Goal: Information Seeking & Learning: Learn about a topic

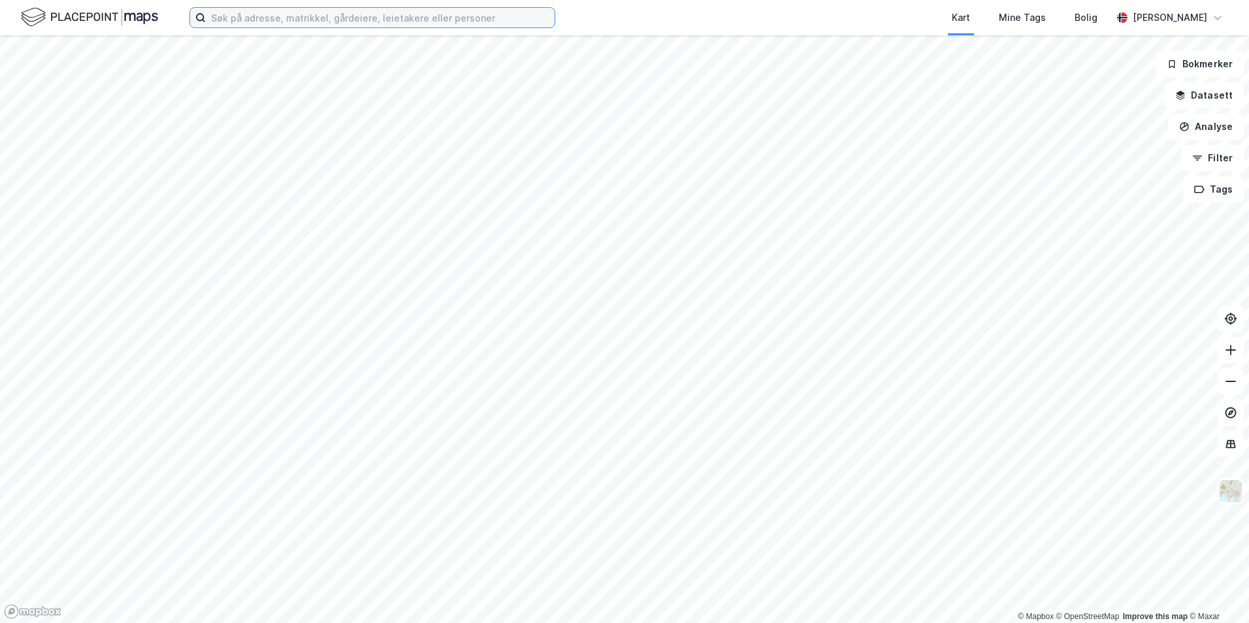
click at [327, 11] on input at bounding box center [380, 18] width 349 height 20
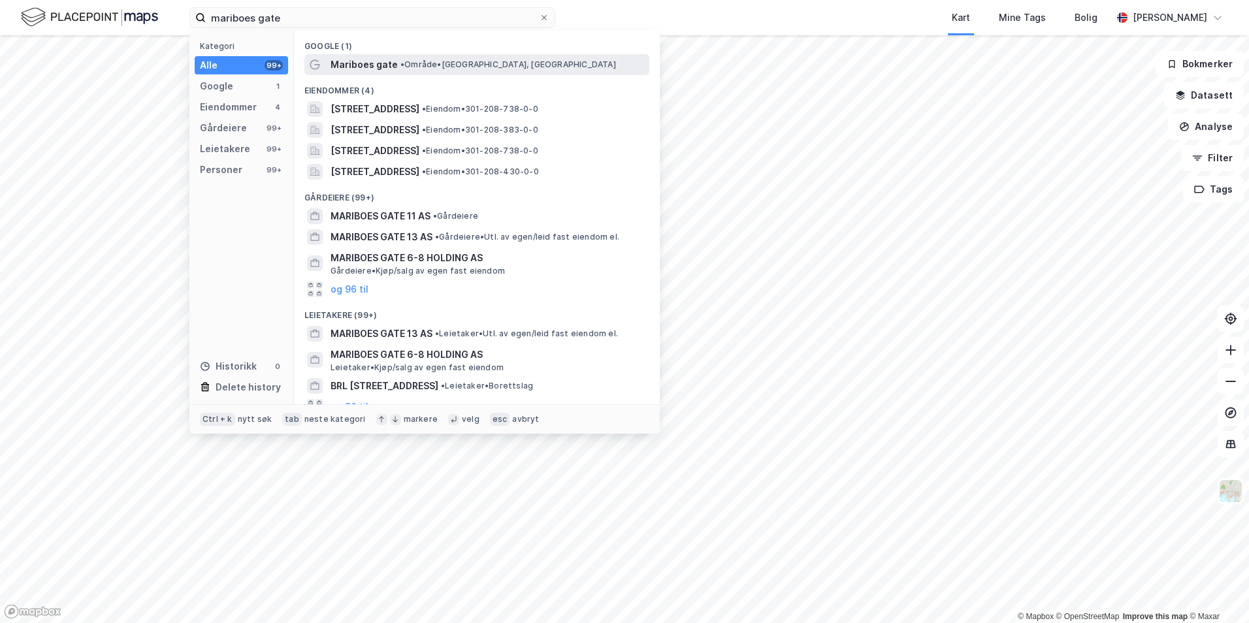
click at [353, 61] on span "Mariboes gate" at bounding box center [364, 65] width 67 height 16
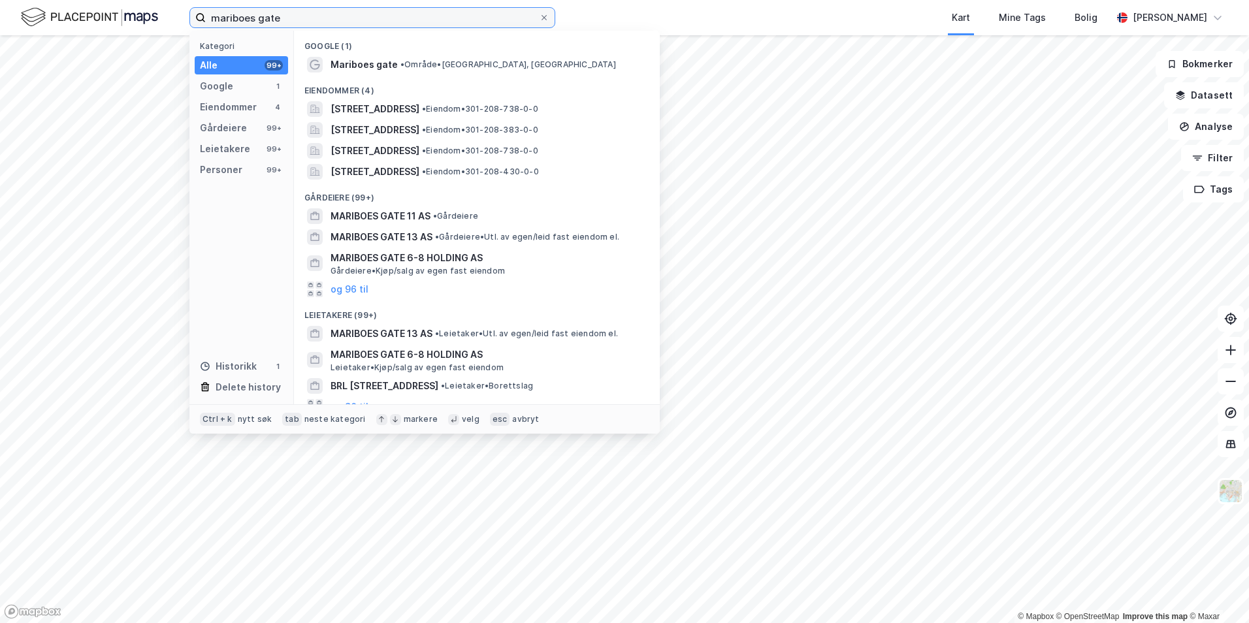
click at [319, 20] on input "mariboes gate" at bounding box center [372, 18] width 333 height 20
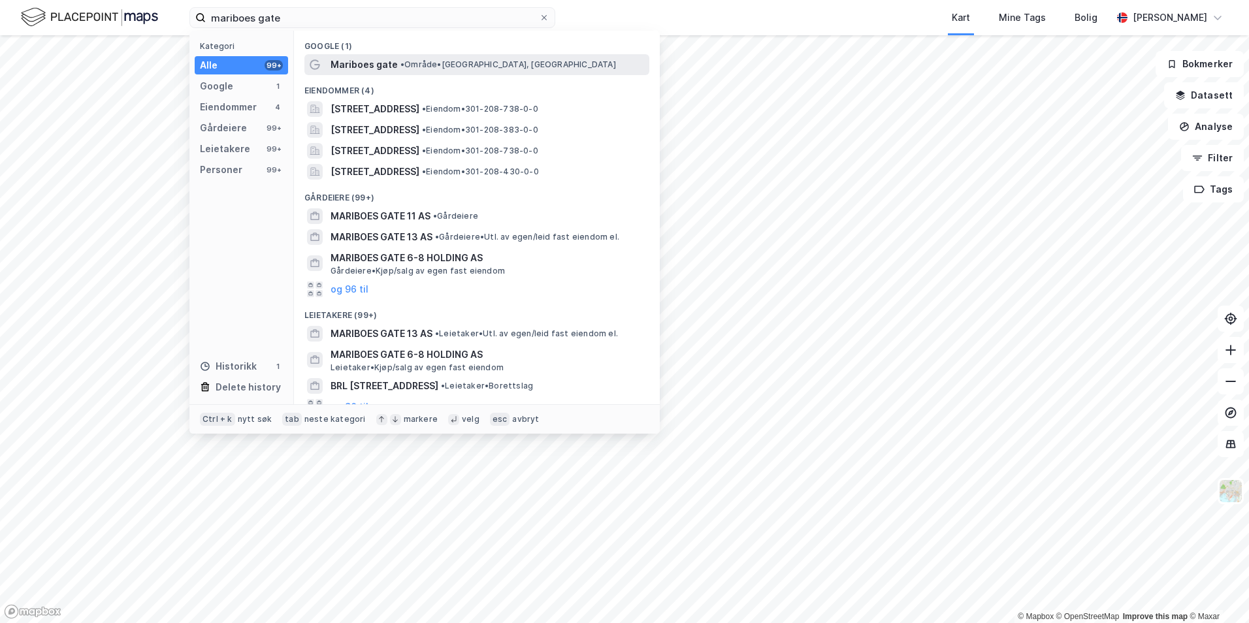
click at [353, 64] on span "Mariboes gate" at bounding box center [364, 65] width 67 height 16
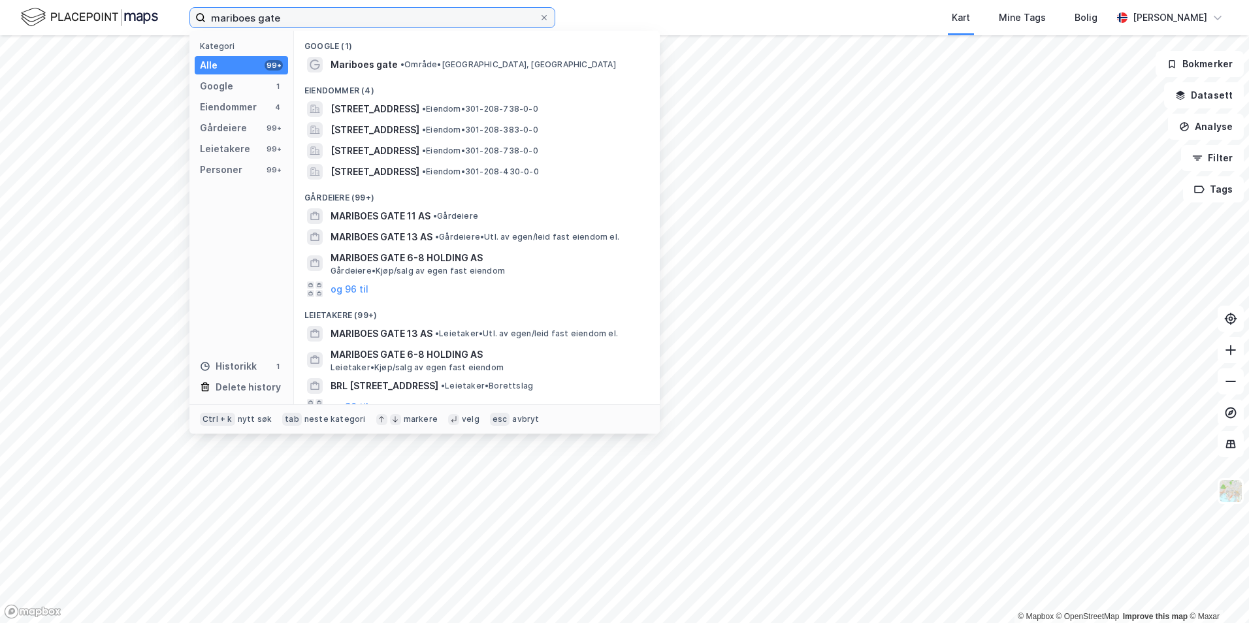
click at [308, 13] on input "mariboes gate" at bounding box center [372, 18] width 333 height 20
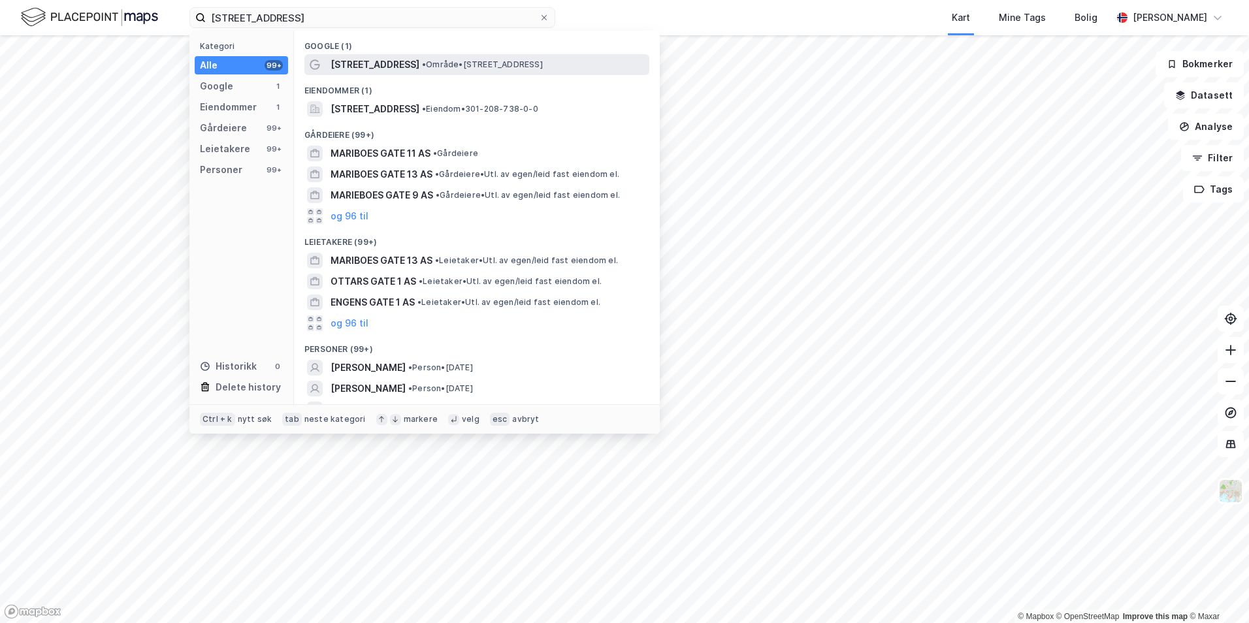
click at [393, 67] on span "[STREET_ADDRESS]" at bounding box center [375, 65] width 89 height 16
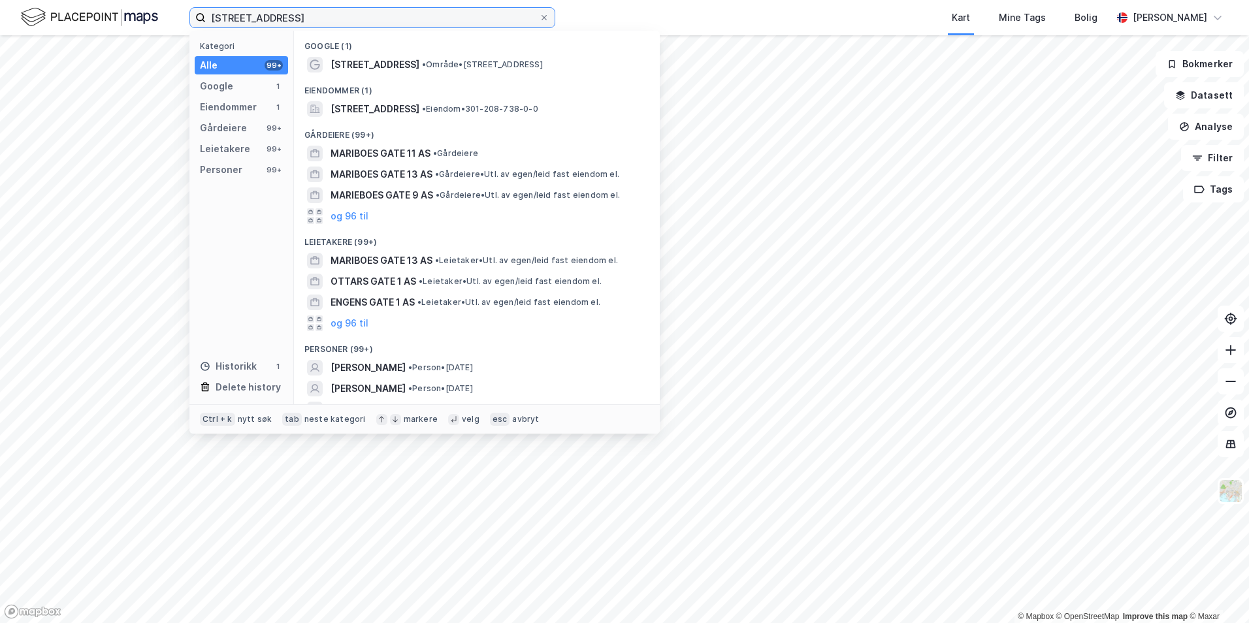
click at [321, 22] on input "[STREET_ADDRESS]" at bounding box center [372, 18] width 333 height 20
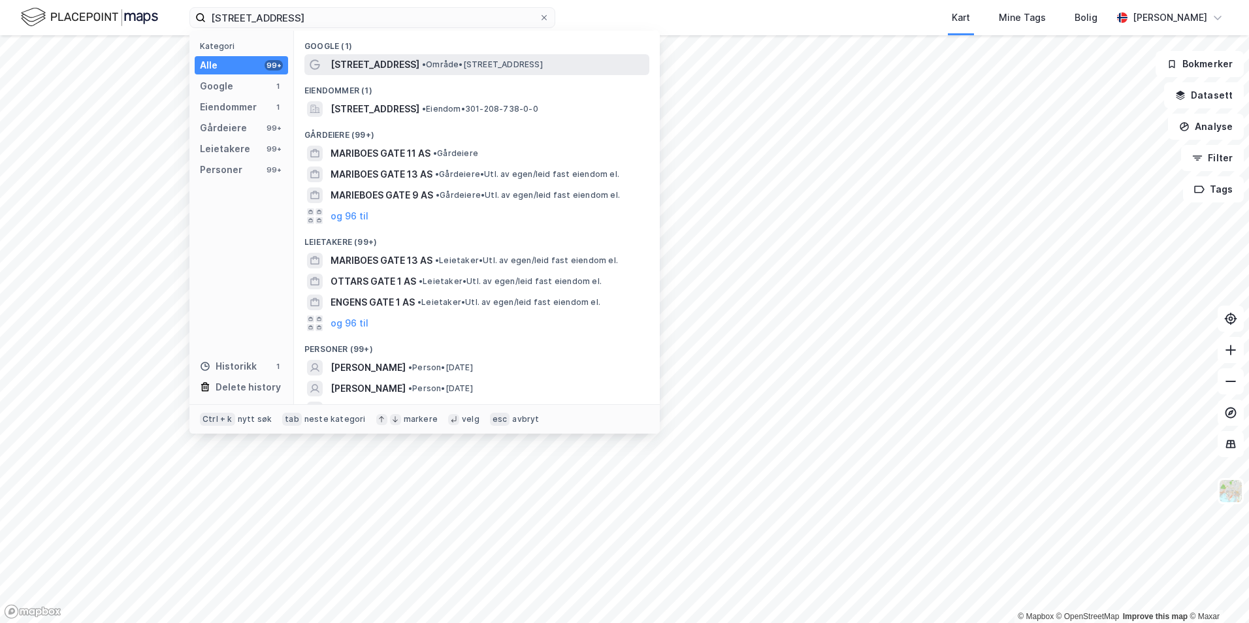
click at [368, 63] on span "[STREET_ADDRESS]" at bounding box center [375, 65] width 89 height 16
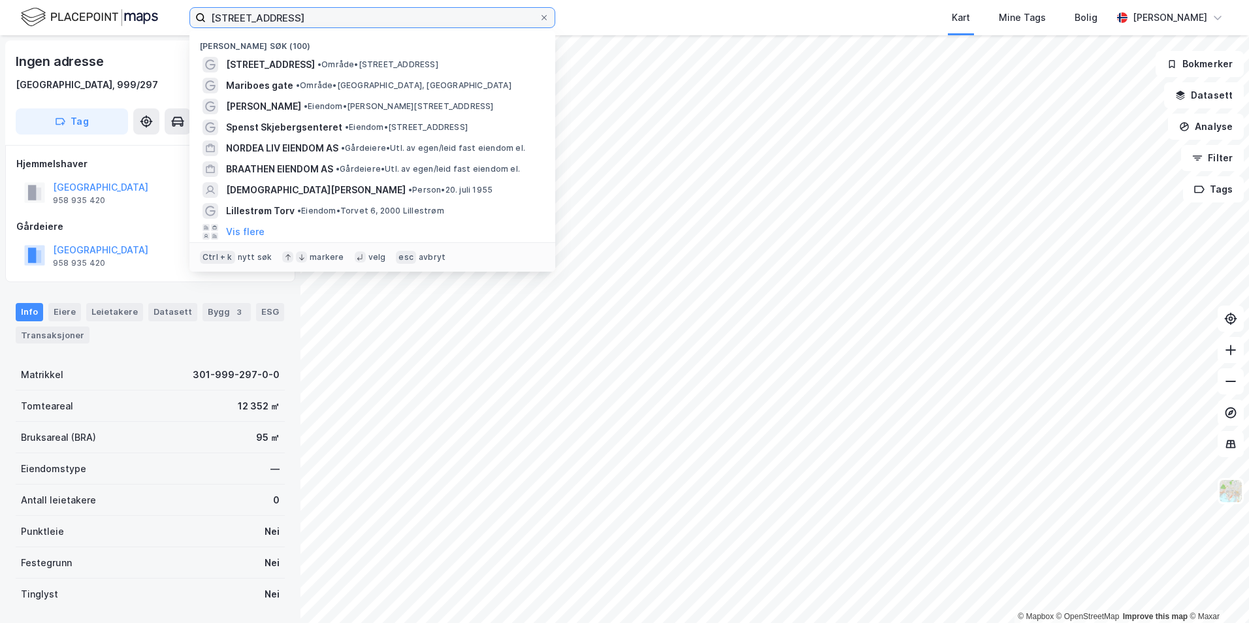
click at [301, 20] on input "[STREET_ADDRESS]" at bounding box center [372, 18] width 333 height 20
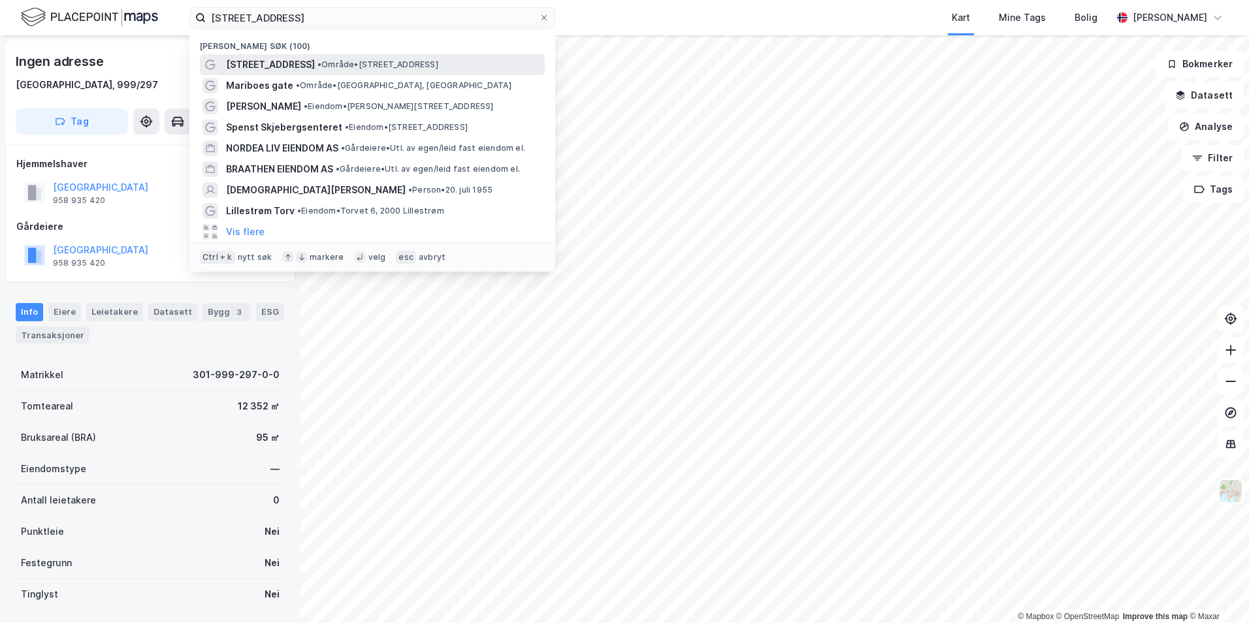
click at [255, 64] on span "[STREET_ADDRESS]" at bounding box center [270, 65] width 89 height 16
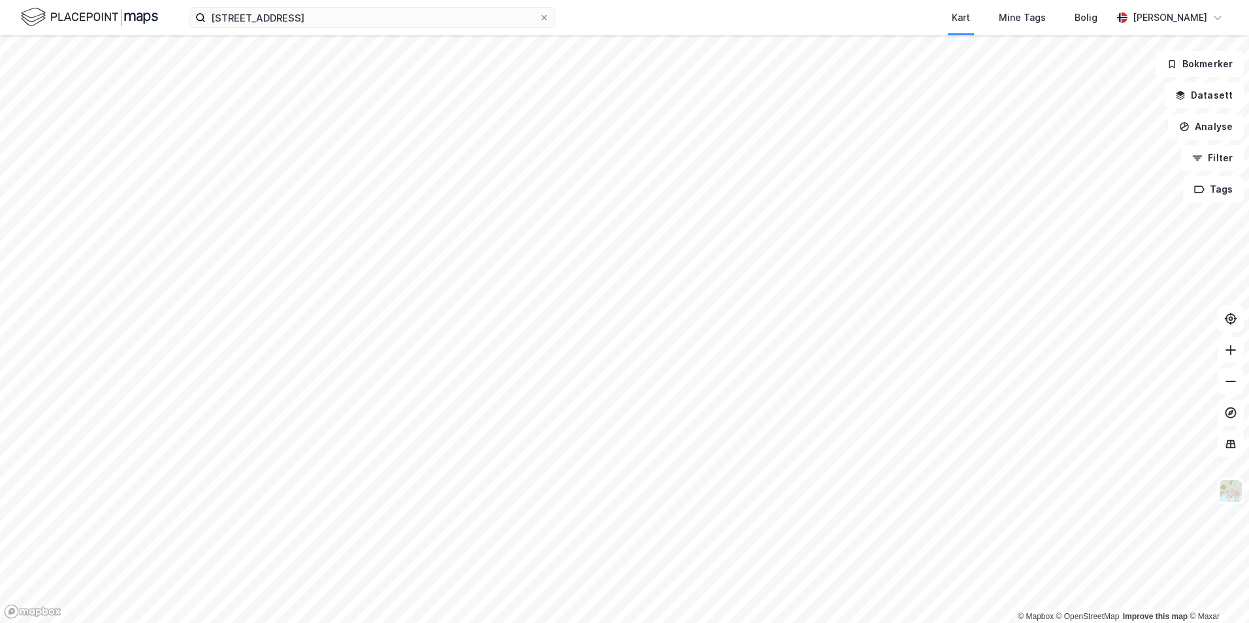
click at [433, 623] on html "mariboes gate 1 Kart Mine Tags [PERSON_NAME] © Mapbox © OpenStreetMap Improve t…" at bounding box center [624, 311] width 1249 height 623
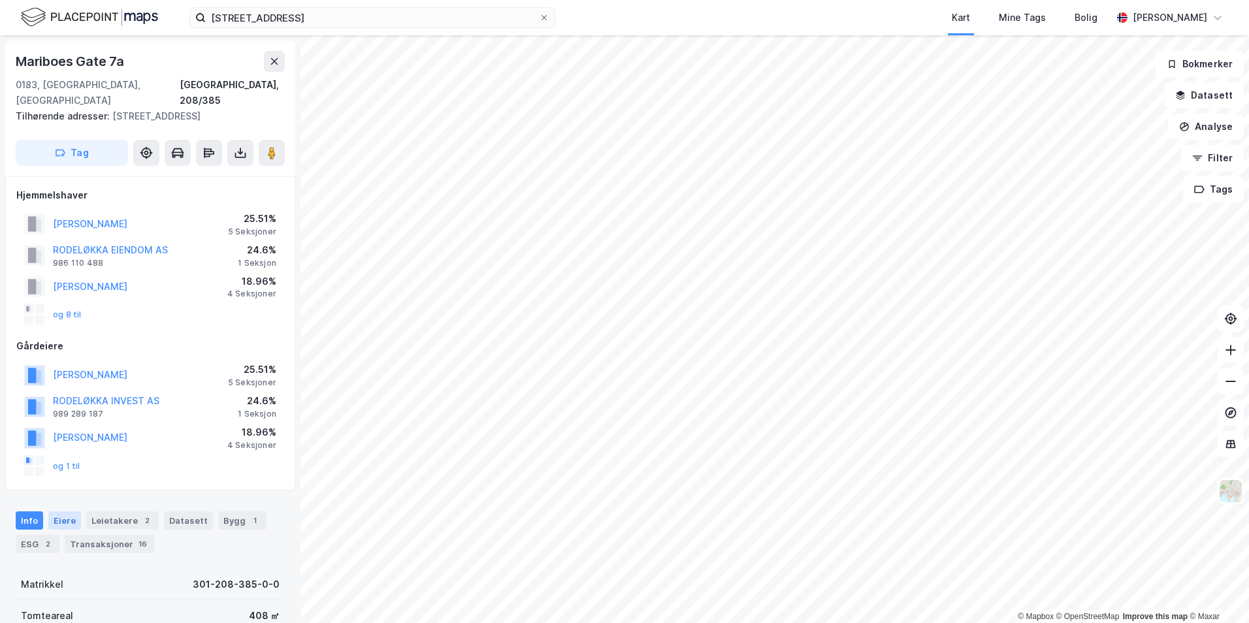
click at [63, 512] on div "Eiere" at bounding box center [64, 521] width 33 height 18
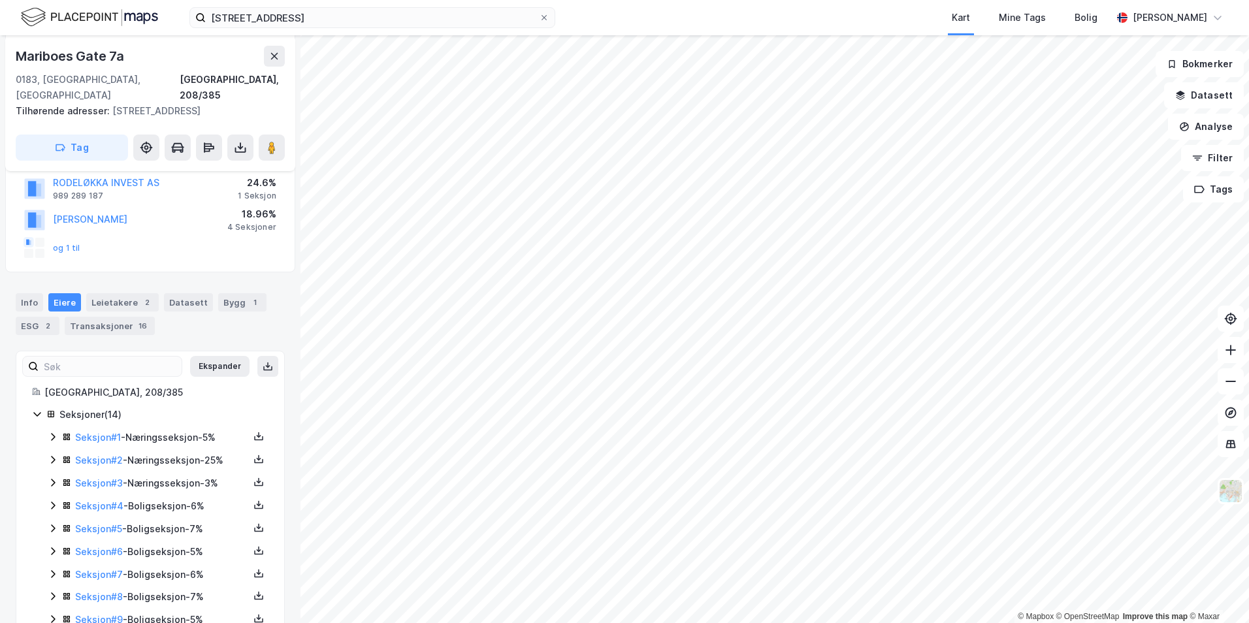
scroll to position [210, 0]
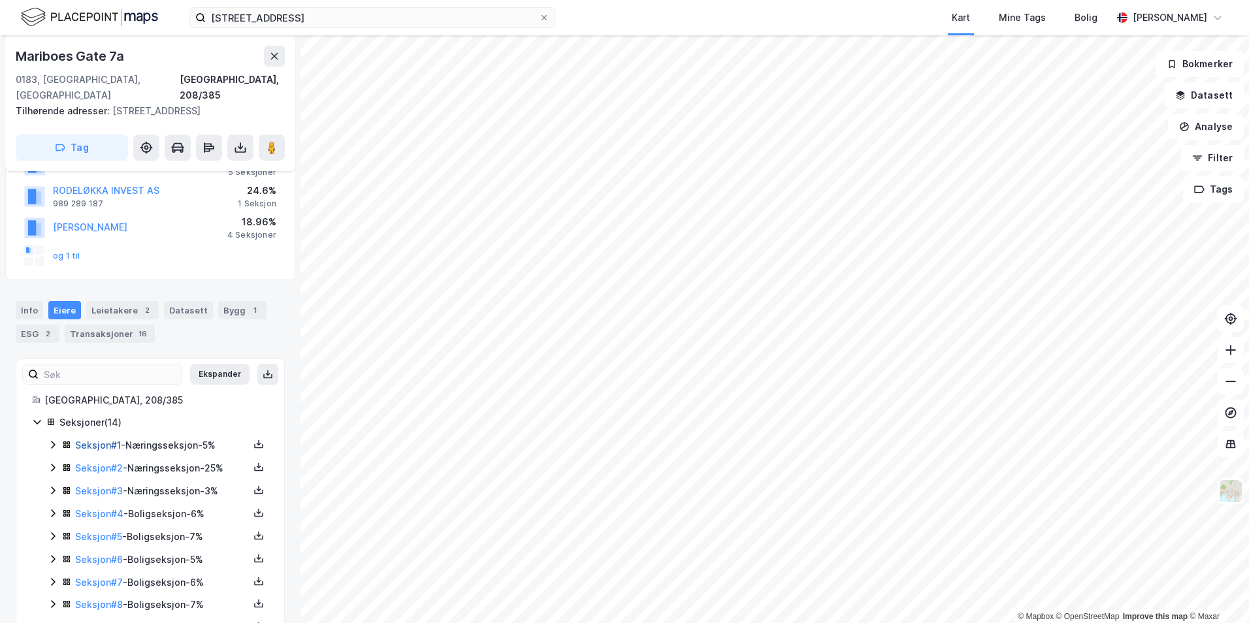
click at [93, 440] on link "Seksjon # 1" at bounding box center [98, 445] width 46 height 11
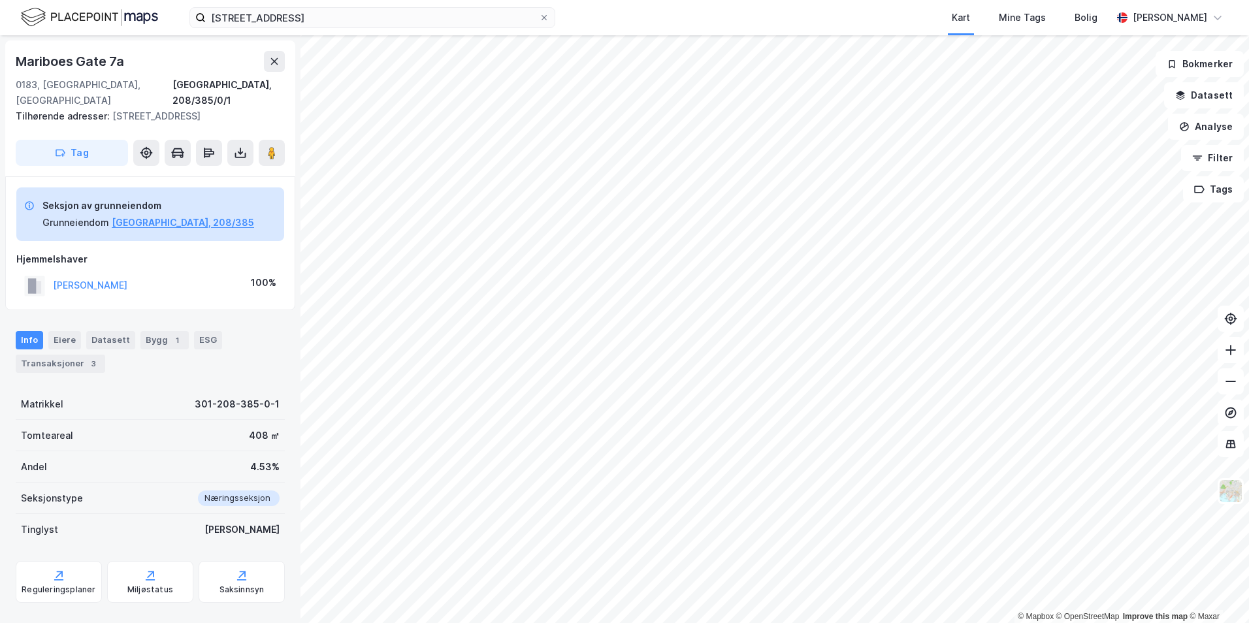
scroll to position [48, 0]
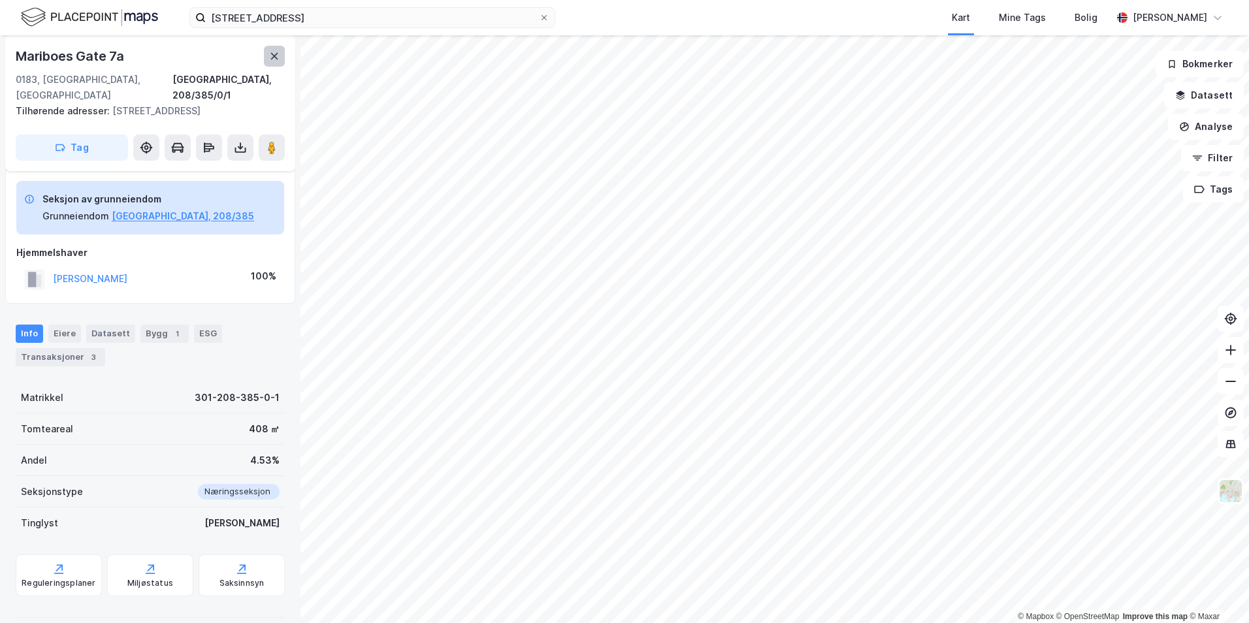
click at [268, 57] on button at bounding box center [274, 56] width 21 height 21
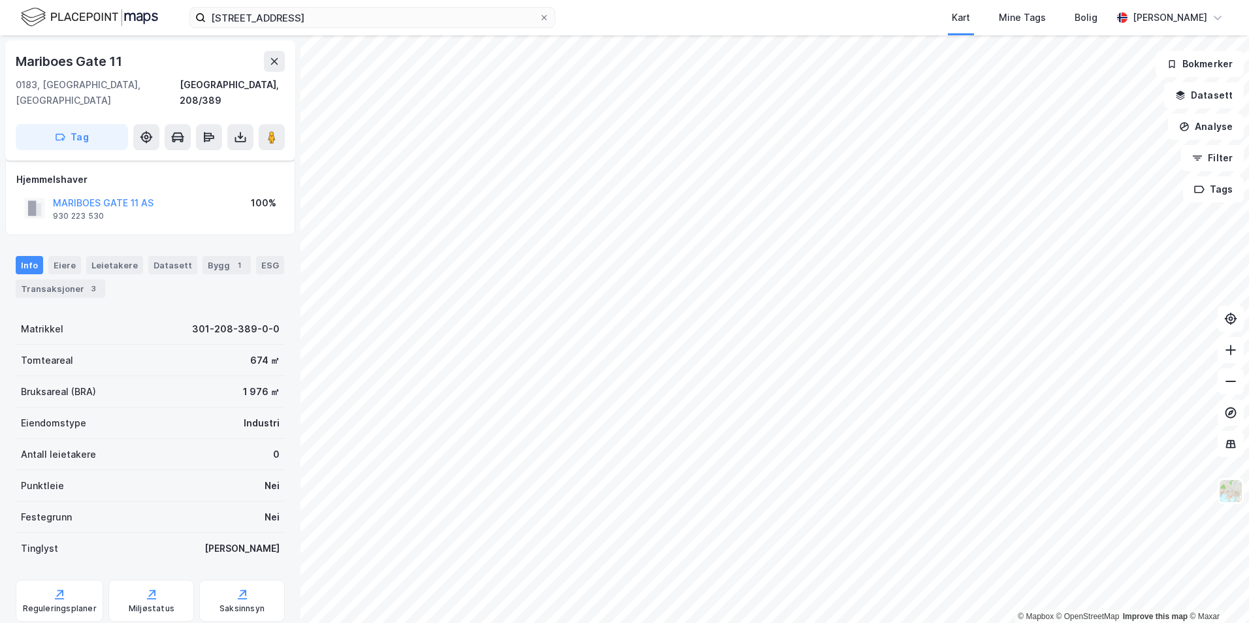
scroll to position [48, 0]
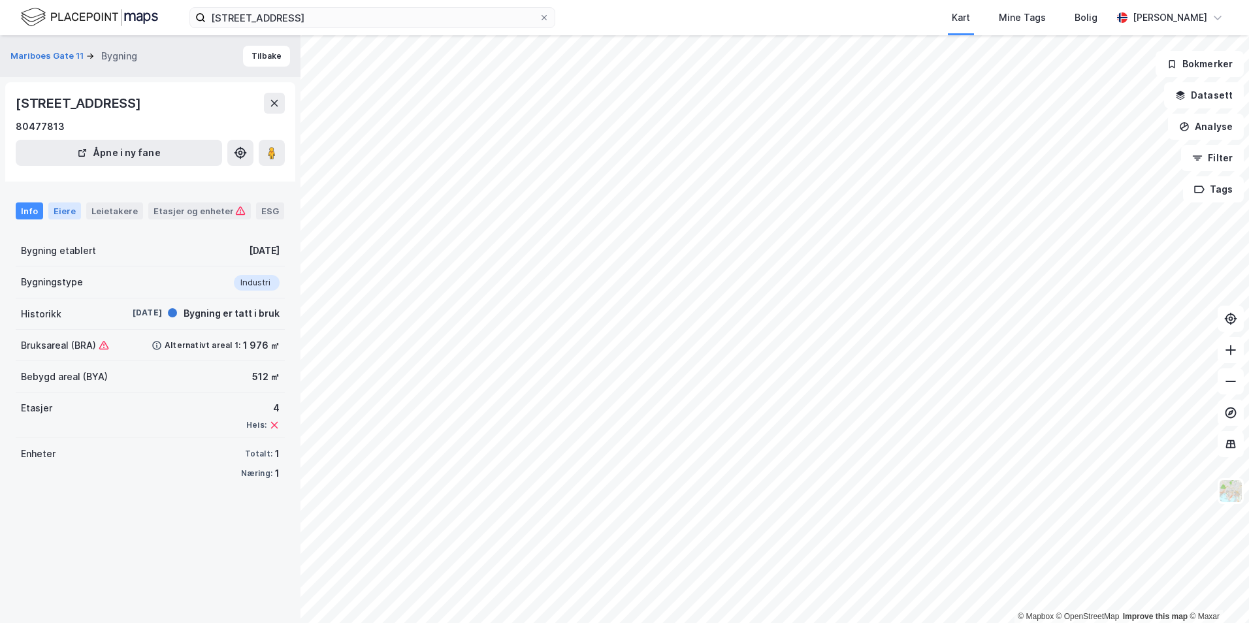
click at [67, 208] on div "Eiere" at bounding box center [64, 211] width 33 height 17
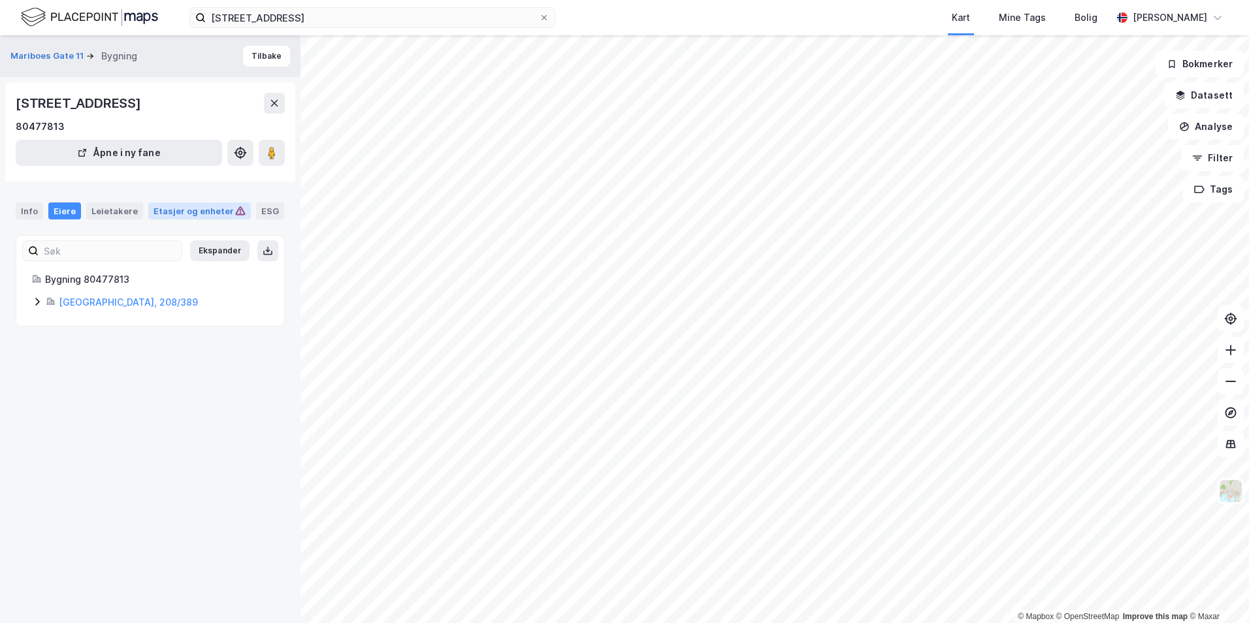
click at [174, 214] on div "Etasjer og enheter" at bounding box center [200, 211] width 92 height 12
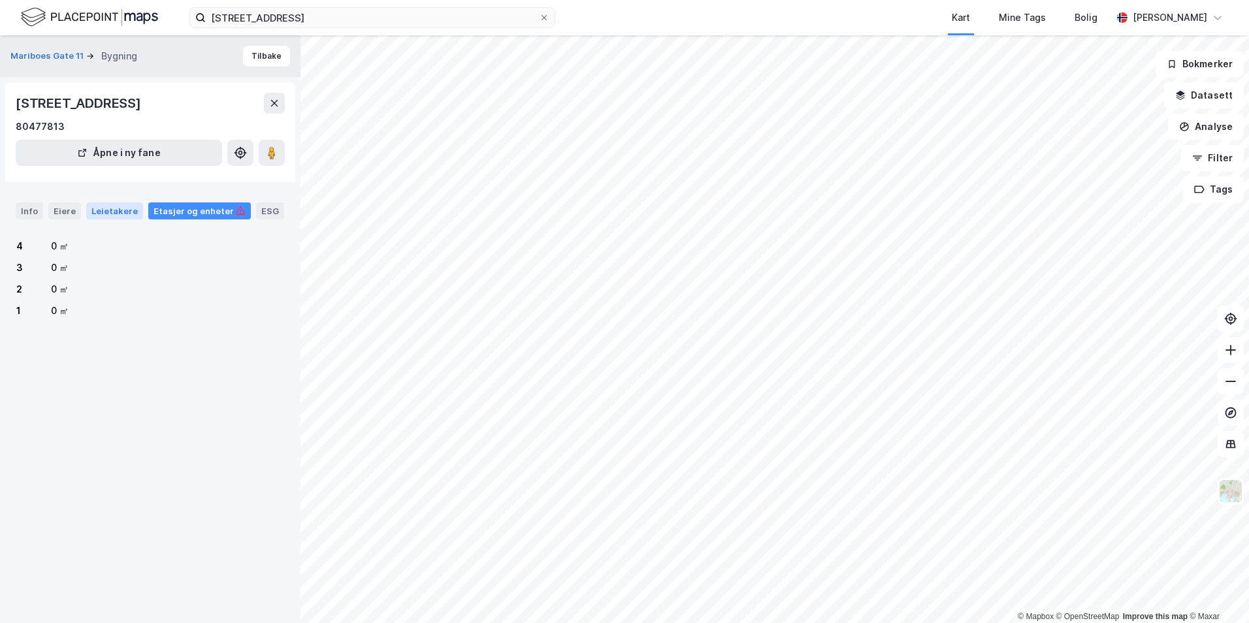
click at [97, 212] on div "Leietakere" at bounding box center [114, 211] width 57 height 17
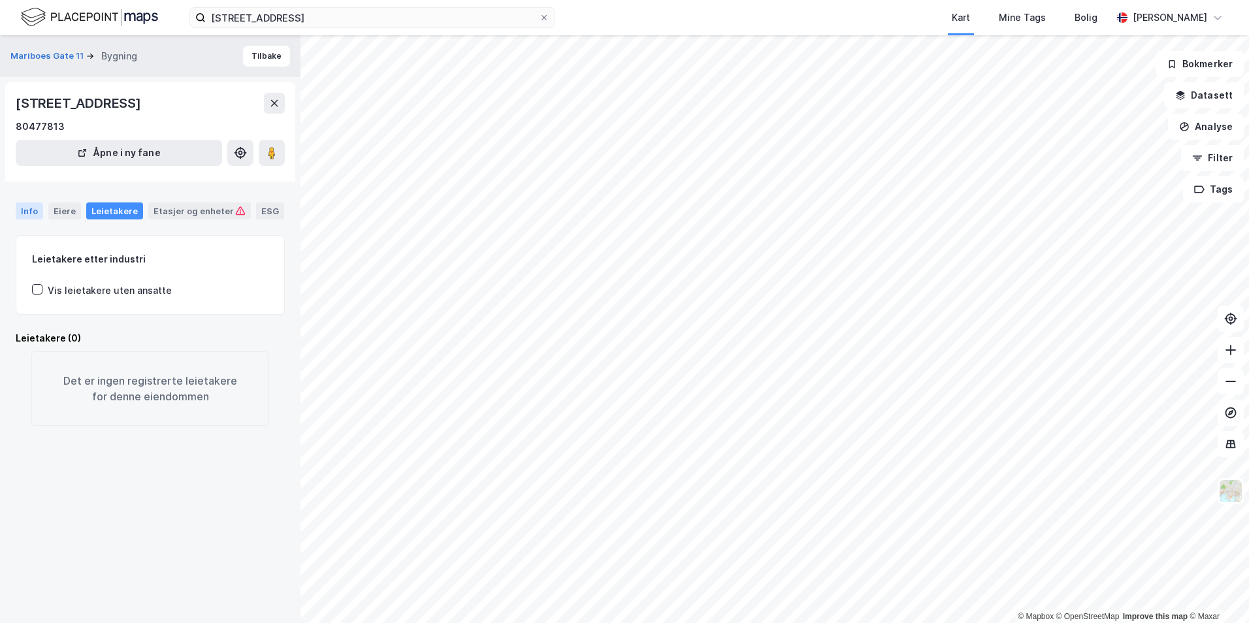
click at [25, 213] on div "Info" at bounding box center [29, 211] width 27 height 17
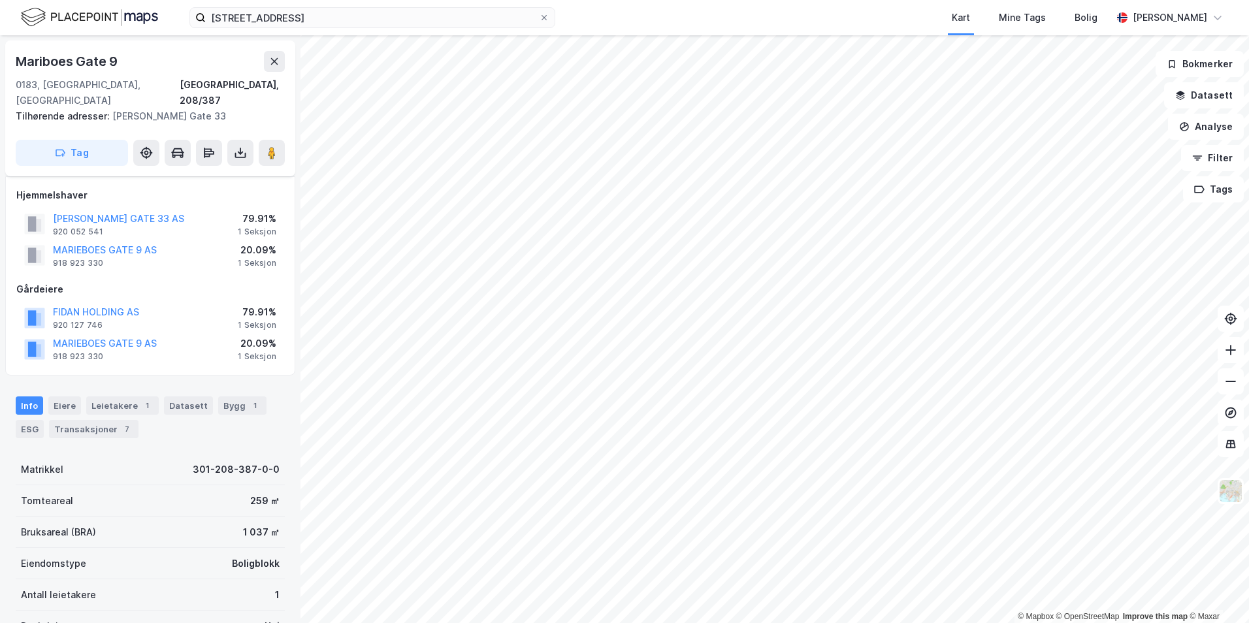
scroll to position [48, 0]
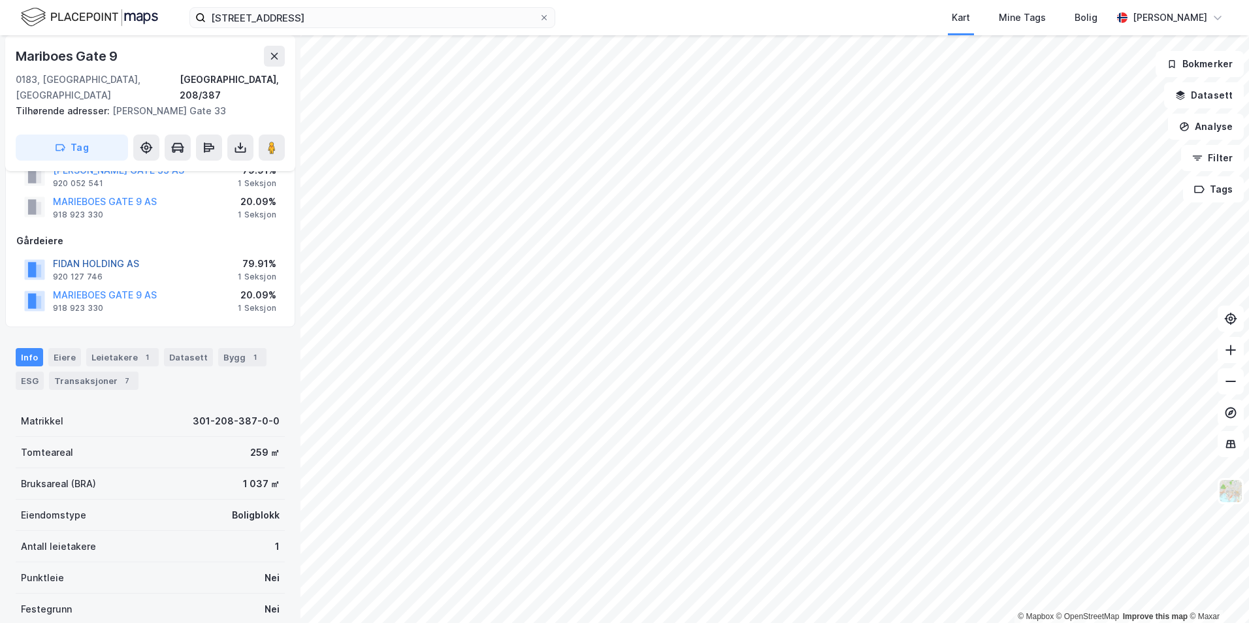
click at [0, 0] on button "FIDAN HOLDING AS" at bounding box center [0, 0] width 0 height 0
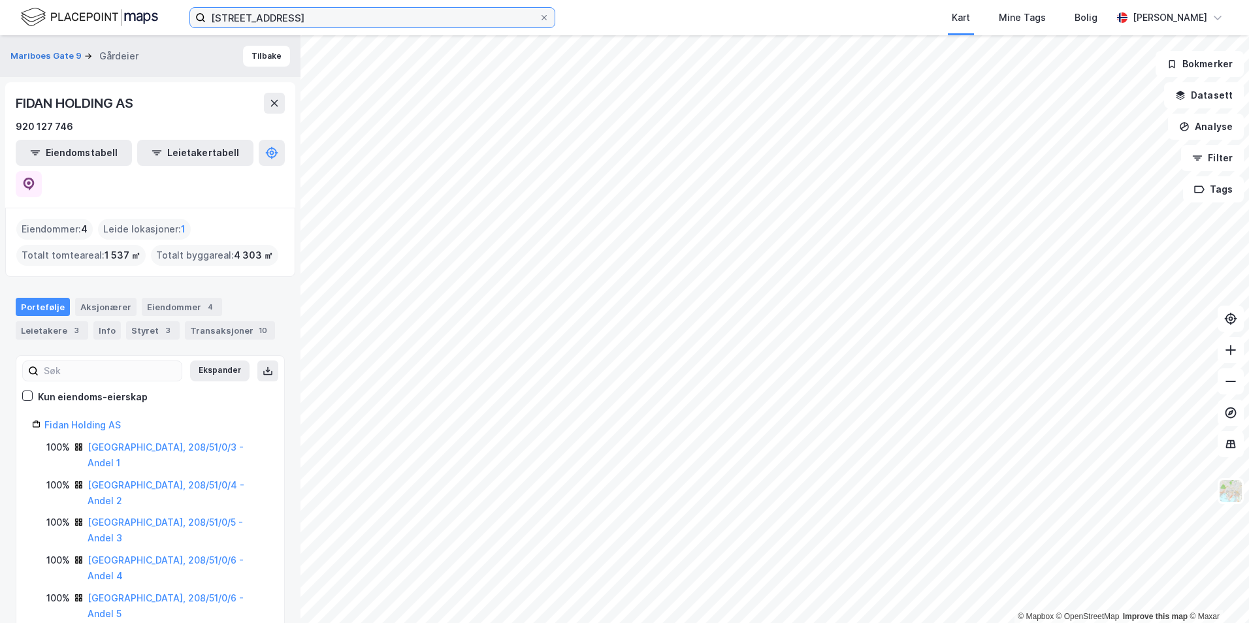
click at [305, 16] on input "[STREET_ADDRESS]" at bounding box center [372, 18] width 333 height 20
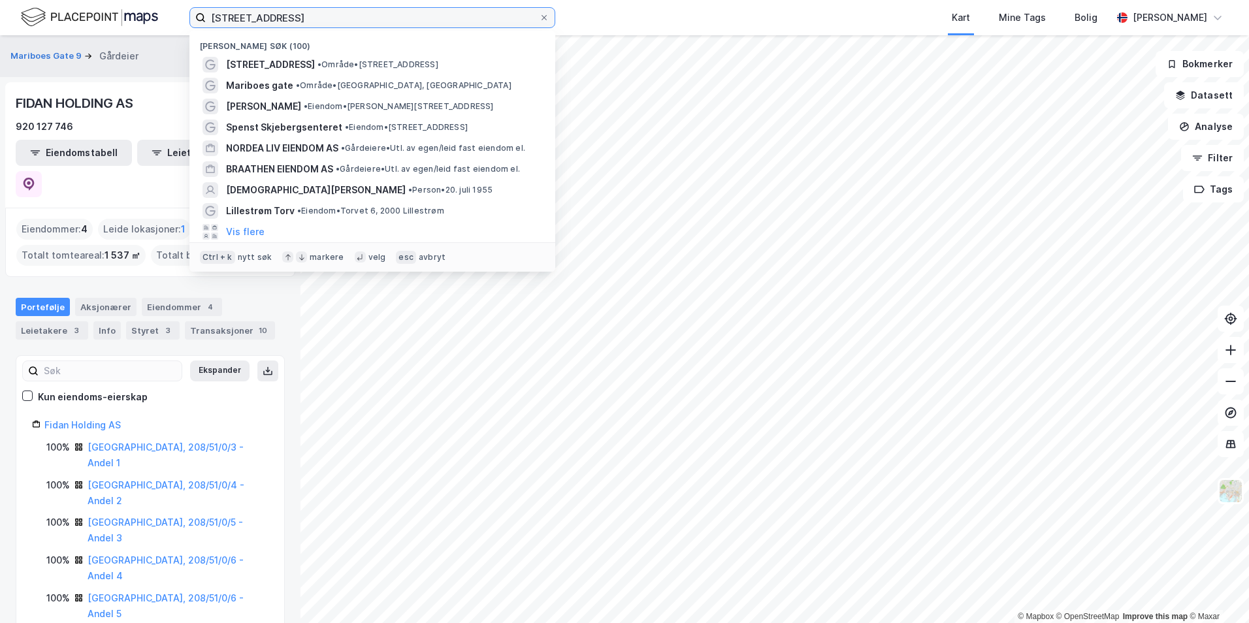
type input "[STREET_ADDRESS]"
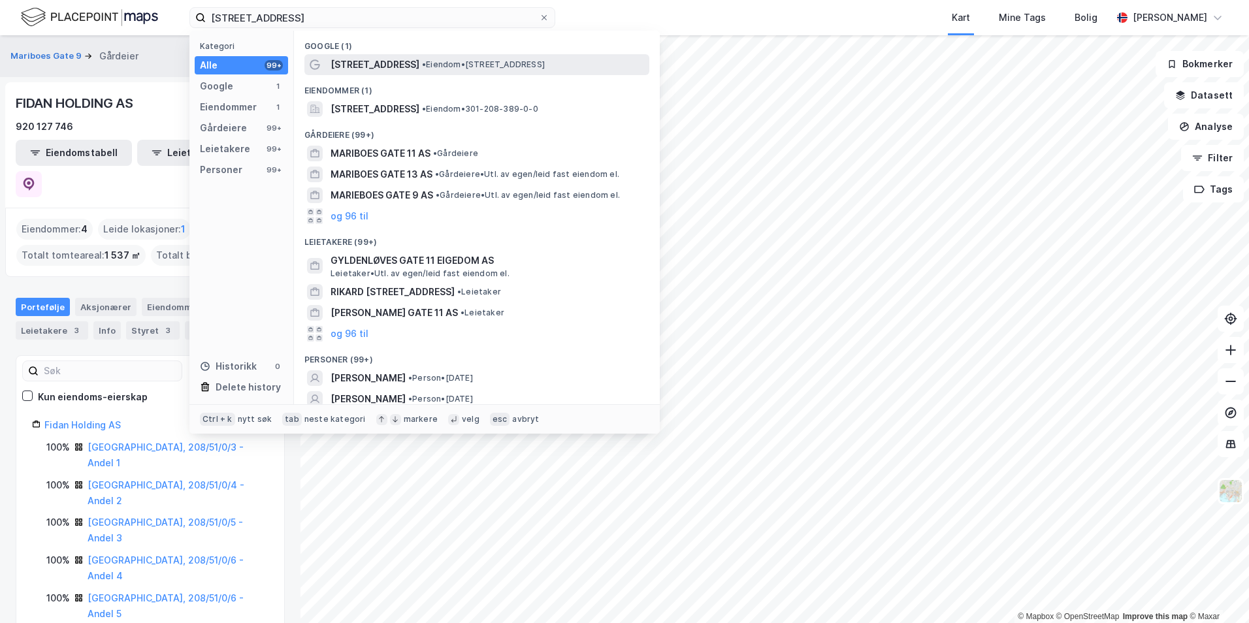
click at [368, 67] on span "[STREET_ADDRESS]" at bounding box center [375, 65] width 89 height 16
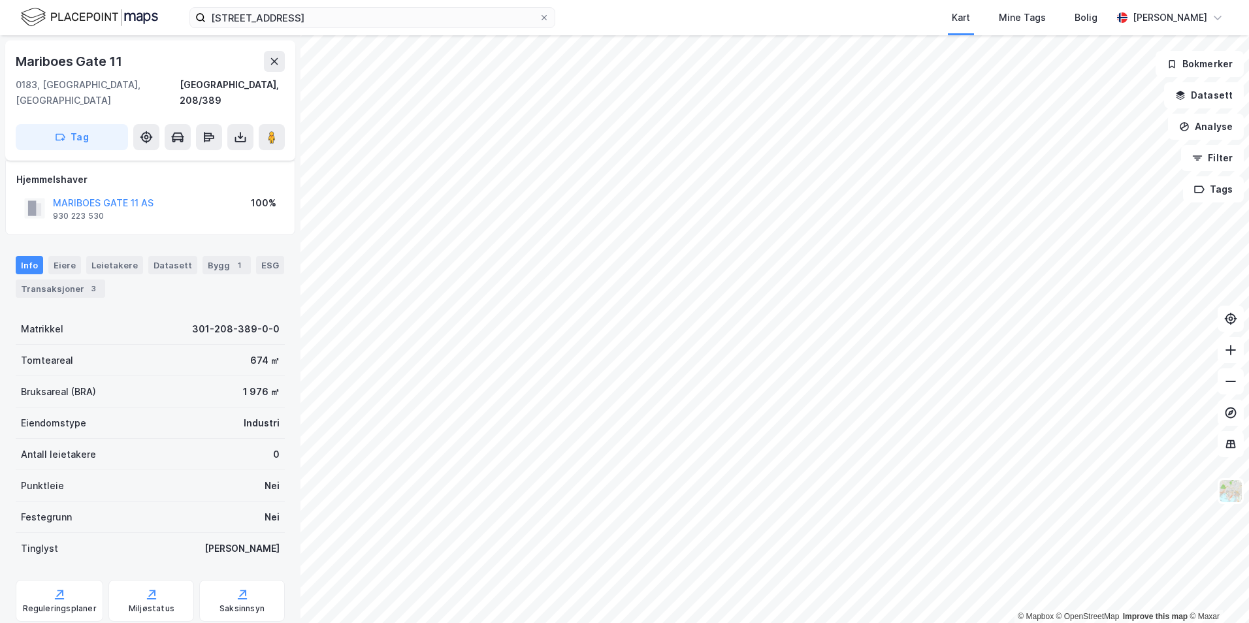
scroll to position [48, 0]
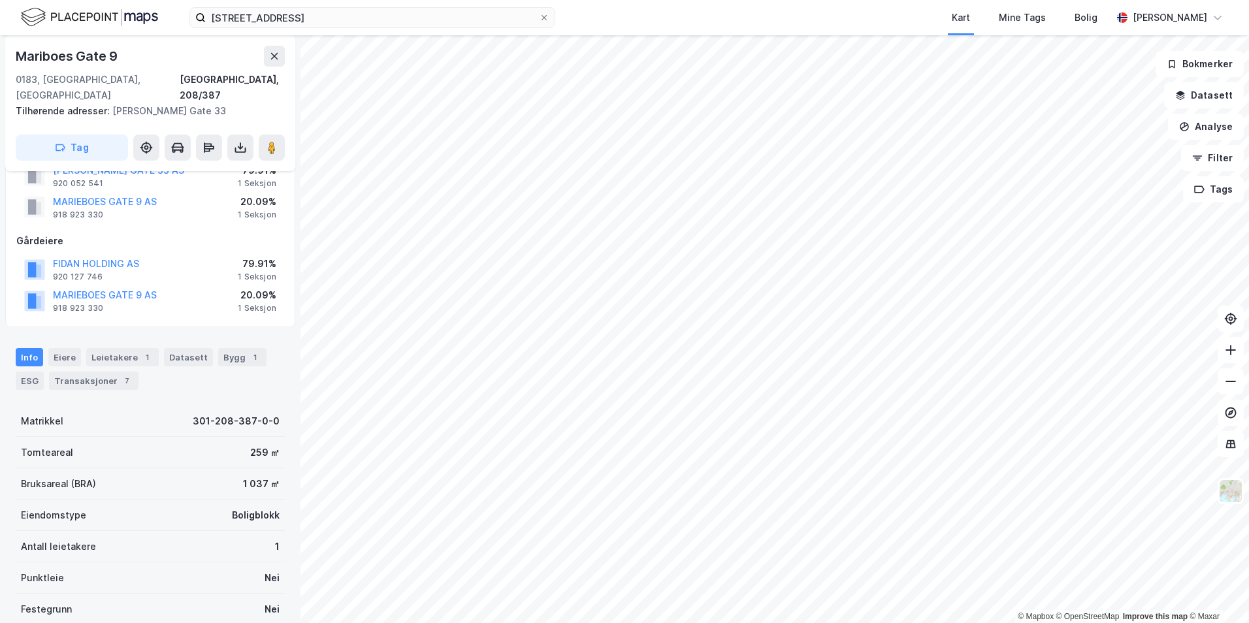
scroll to position [48, 0]
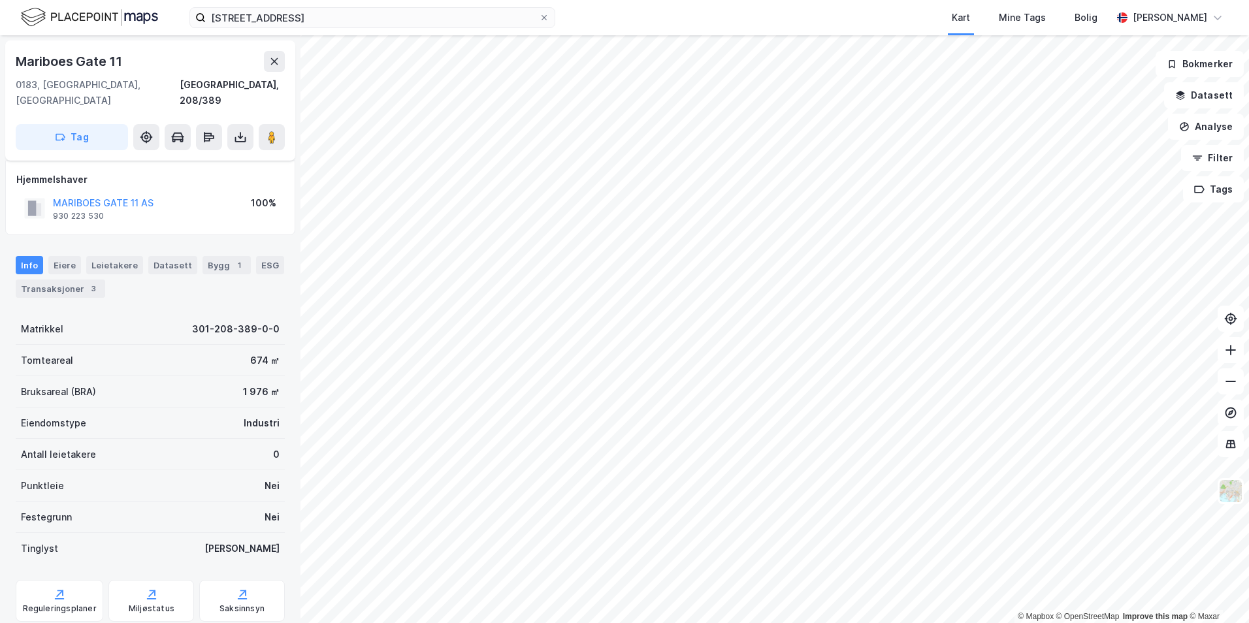
scroll to position [48, 0]
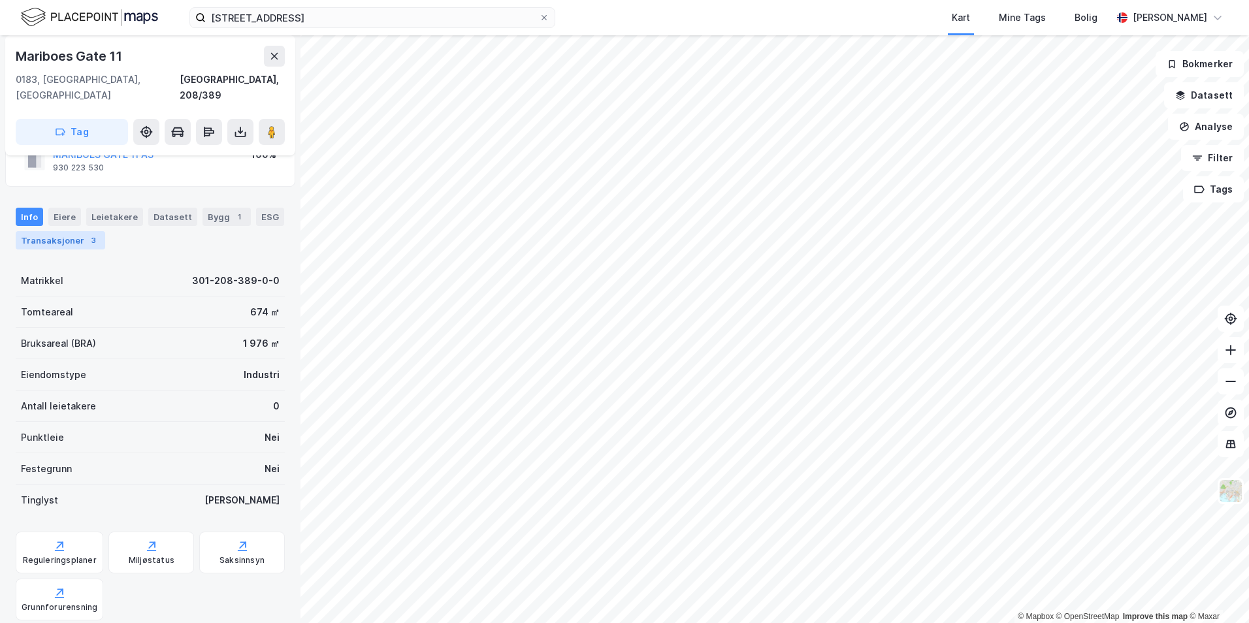
click at [58, 231] on div "Transaksjoner 3" at bounding box center [60, 240] width 89 height 18
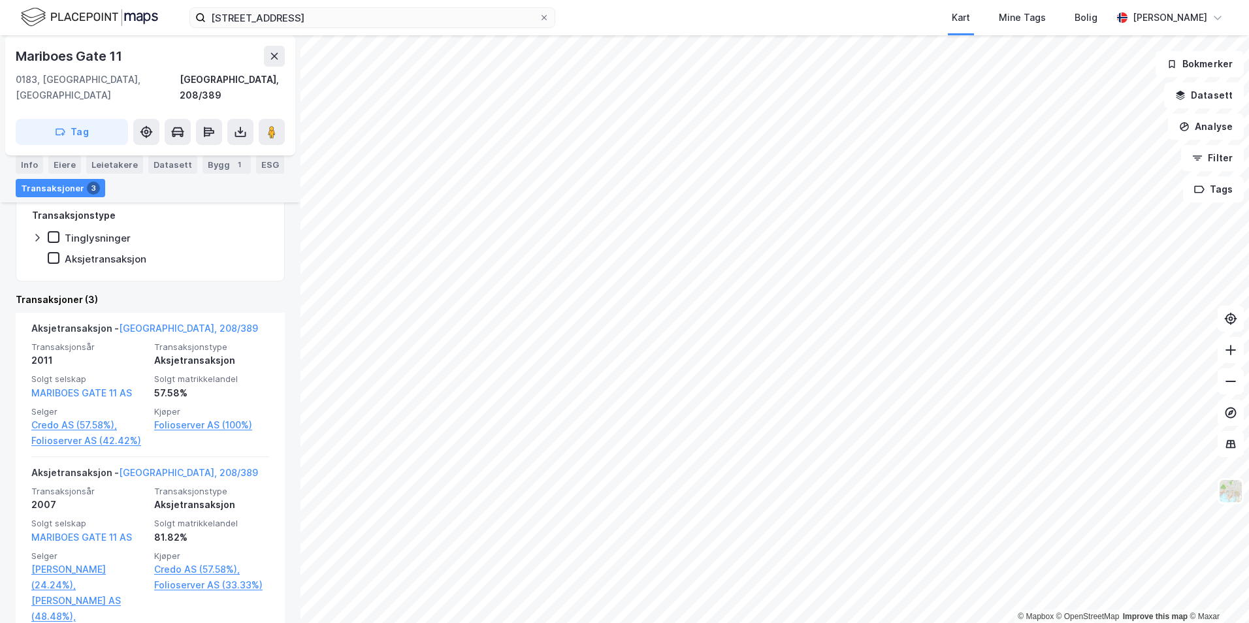
scroll to position [227, 0]
